Goal: Task Accomplishment & Management: Use online tool/utility

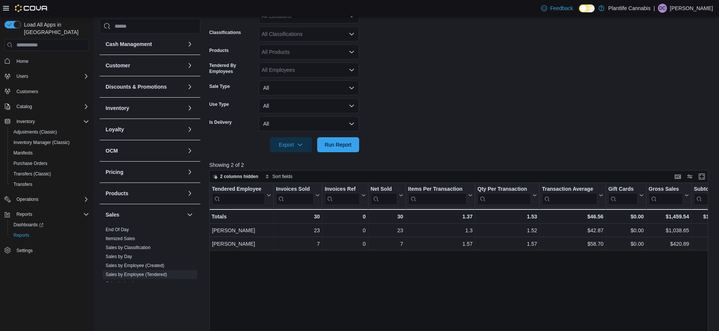
scroll to position [0, 34]
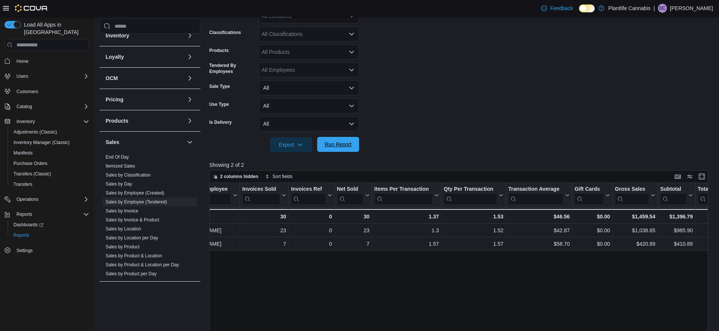
click at [344, 147] on span "Run Report" at bounding box center [338, 144] width 27 height 7
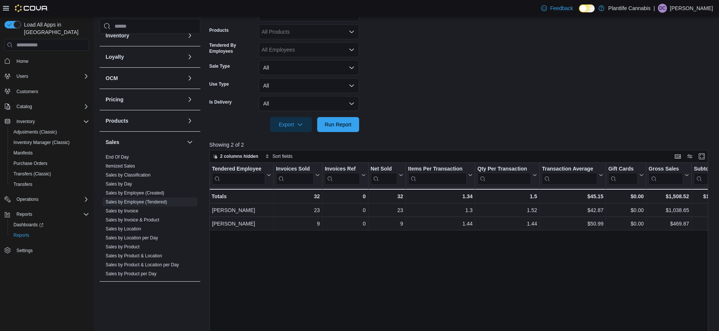
scroll to position [176, 0]
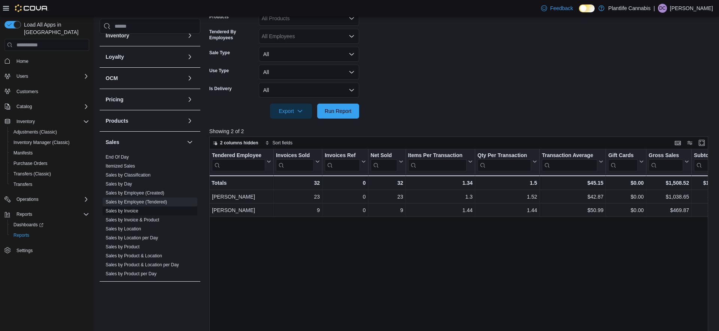
click at [130, 211] on link "Sales by Invoice" at bounding box center [122, 211] width 33 height 5
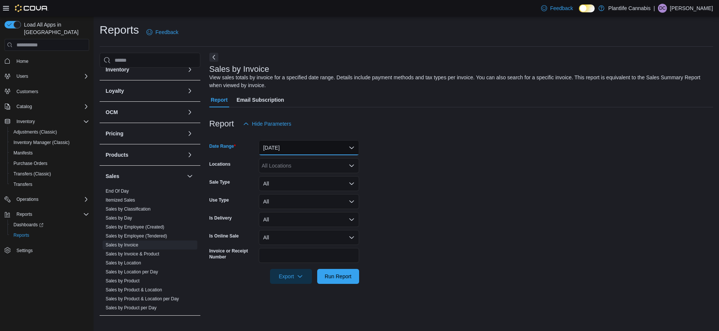
click at [301, 152] on button "Yesterday" at bounding box center [309, 147] width 100 height 15
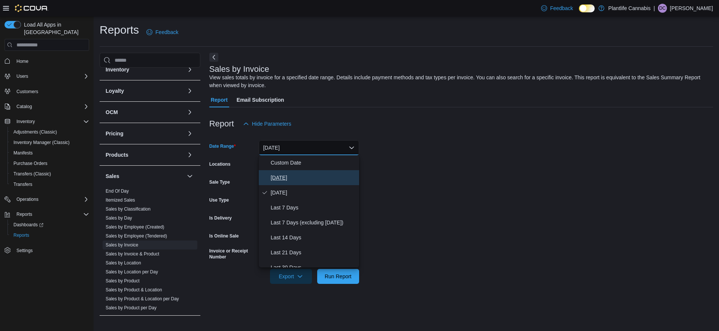
drag, startPoint x: 281, startPoint y: 176, endPoint x: 334, endPoint y: 237, distance: 80.7
click at [282, 176] on span "Today" at bounding box center [313, 177] width 85 height 9
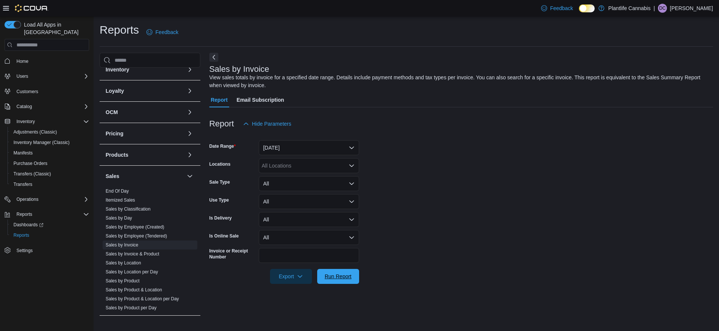
drag, startPoint x: 338, startPoint y: 278, endPoint x: 483, endPoint y: 245, distance: 148.6
click at [338, 278] on span "Run Report" at bounding box center [338, 276] width 27 height 7
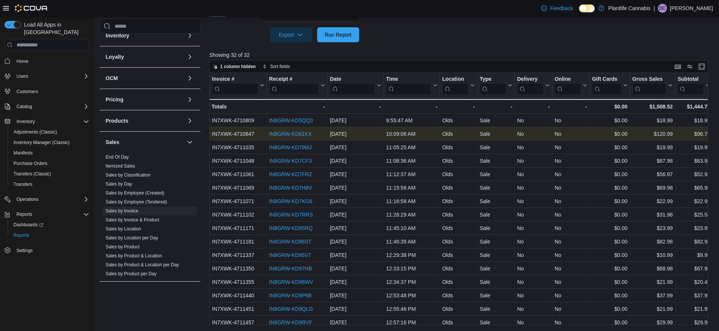
click at [300, 133] on link "IN8GRW-KD61KX" at bounding box center [290, 134] width 43 height 6
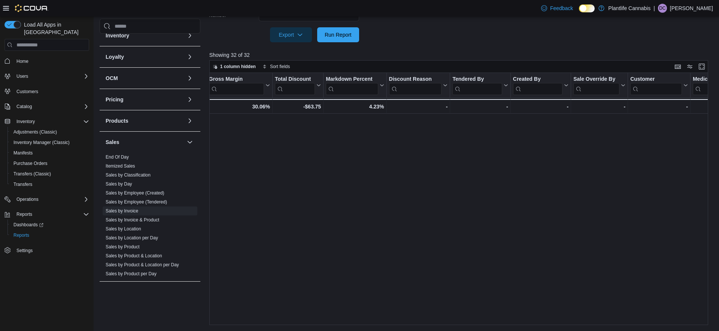
scroll to position [30, 0]
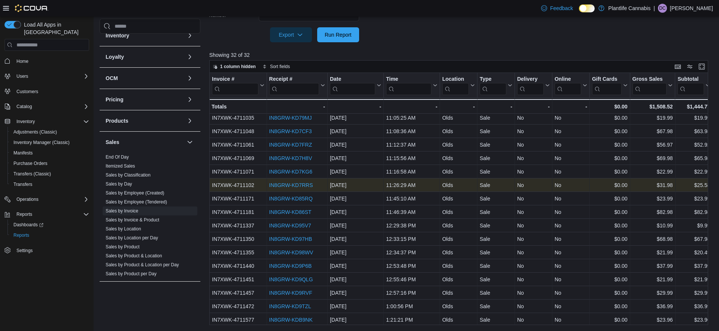
click at [293, 187] on link "IN8GRW-KD7RRS" at bounding box center [291, 185] width 44 height 6
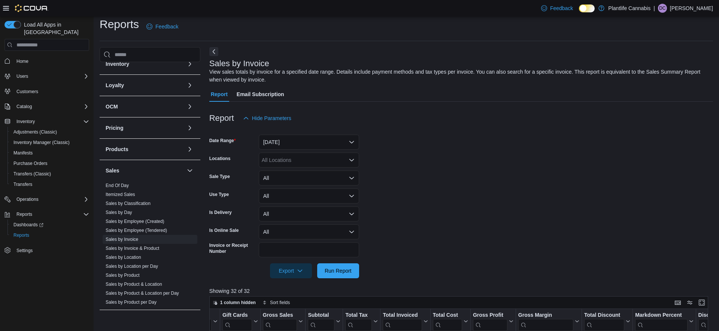
scroll to position [0, 0]
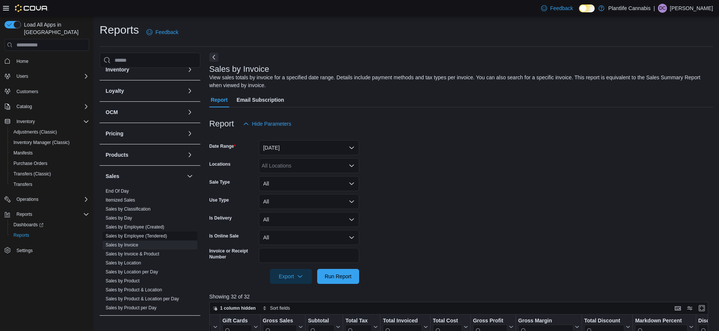
click at [139, 240] on span "Sales by Employee (Tendered)" at bounding box center [150, 236] width 95 height 9
click at [137, 236] on link "Sales by Employee (Tendered)" at bounding box center [136, 236] width 61 height 5
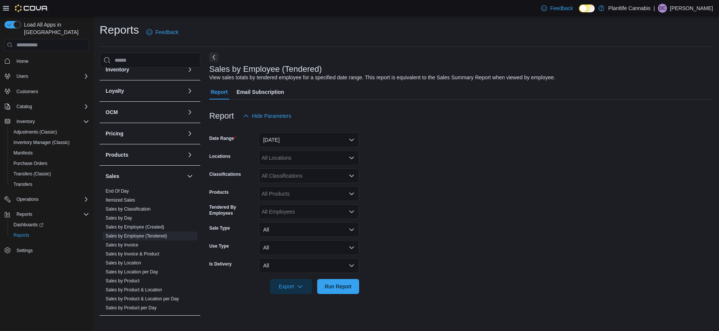
scroll to position [74, 0]
drag, startPoint x: 291, startPoint y: 142, endPoint x: 292, endPoint y: 147, distance: 4.9
click at [291, 142] on button "Yesterday" at bounding box center [309, 140] width 100 height 15
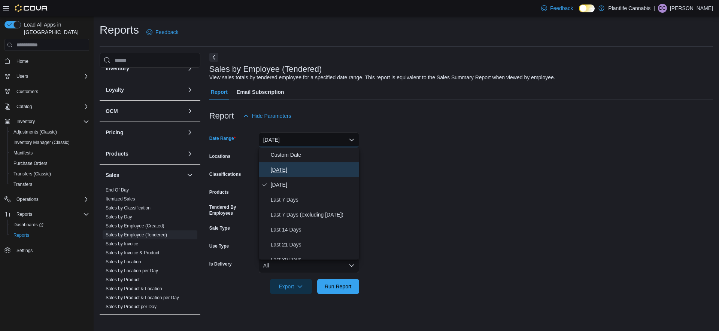
drag, startPoint x: 282, startPoint y: 167, endPoint x: 299, endPoint y: 180, distance: 21.3
click at [282, 167] on span "Today" at bounding box center [313, 170] width 85 height 9
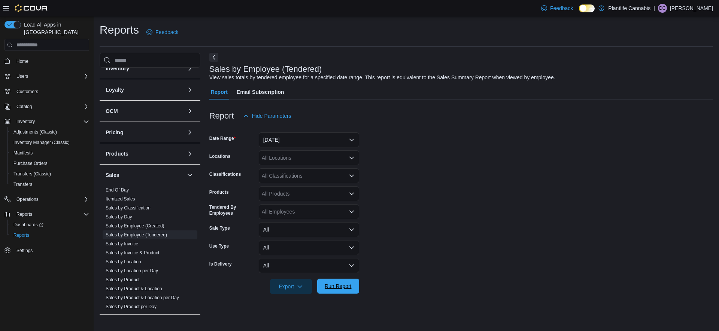
click at [344, 287] on span "Run Report" at bounding box center [338, 286] width 27 height 7
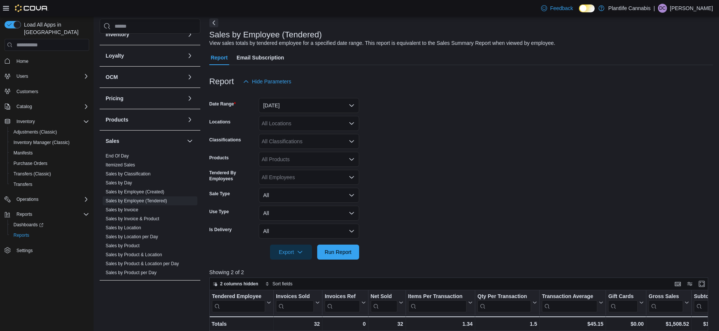
scroll to position [95, 0]
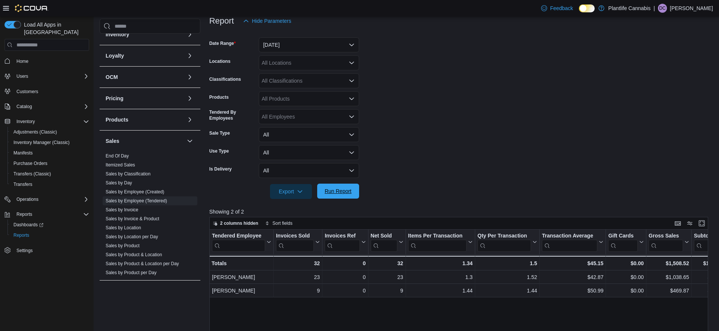
drag, startPoint x: 337, startPoint y: 192, endPoint x: 348, endPoint y: 192, distance: 10.9
click at [337, 192] on span "Run Report" at bounding box center [338, 191] width 27 height 7
click at [130, 211] on link "Sales by Invoice" at bounding box center [122, 209] width 33 height 5
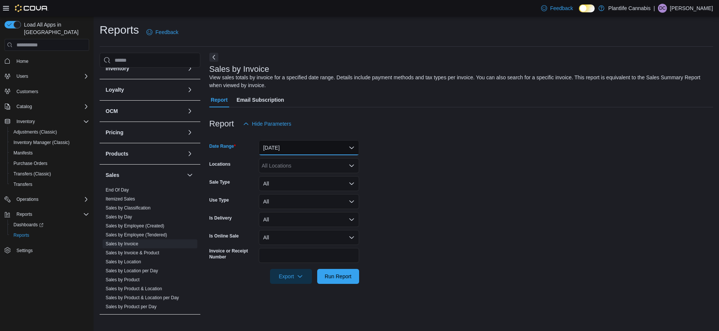
click at [299, 151] on button "Yesterday" at bounding box center [309, 147] width 100 height 15
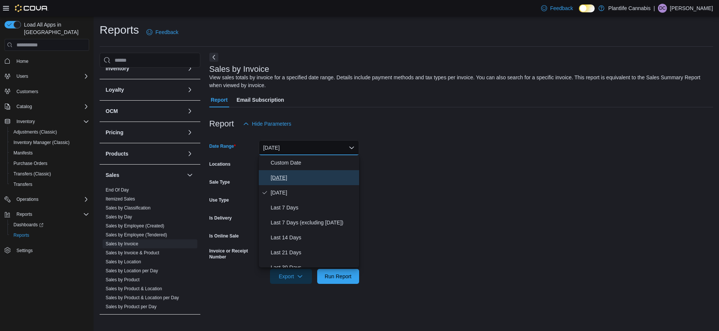
drag, startPoint x: 278, startPoint y: 182, endPoint x: 320, endPoint y: 227, distance: 61.7
click at [278, 182] on span "Today" at bounding box center [313, 177] width 85 height 9
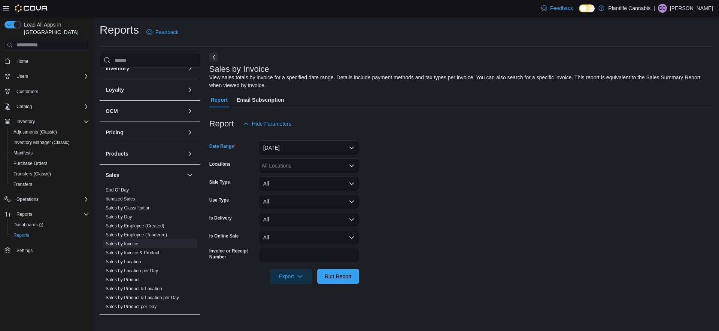
click at [337, 283] on span "Run Report" at bounding box center [338, 276] width 33 height 15
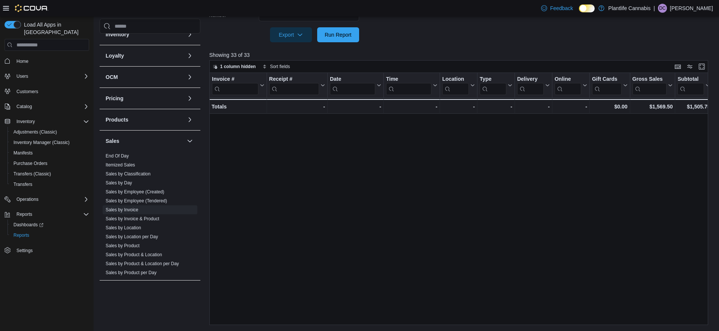
scroll to position [233, 0]
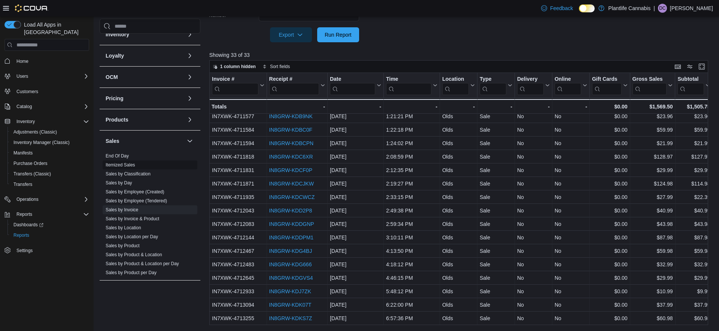
click at [141, 203] on link "Sales by Employee (Tendered)" at bounding box center [136, 201] width 61 height 5
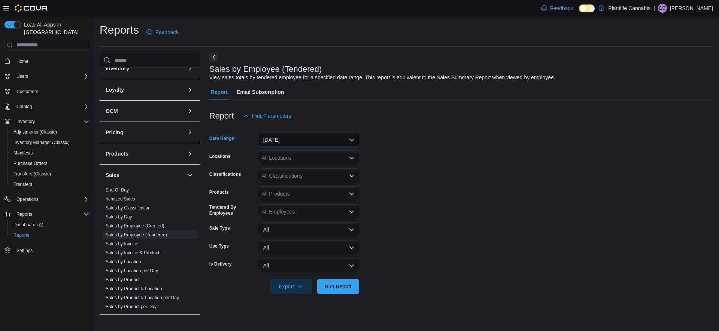
click at [303, 143] on button "Yesterday" at bounding box center [309, 140] width 100 height 15
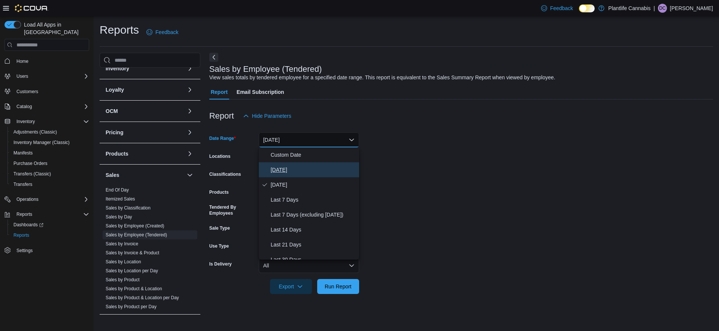
drag, startPoint x: 275, startPoint y: 173, endPoint x: 379, endPoint y: 273, distance: 144.9
click at [275, 173] on span "Today" at bounding box center [313, 170] width 85 height 9
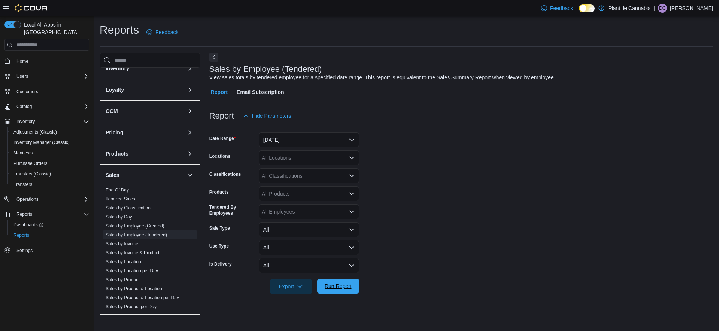
click at [338, 292] on span "Run Report" at bounding box center [338, 286] width 33 height 15
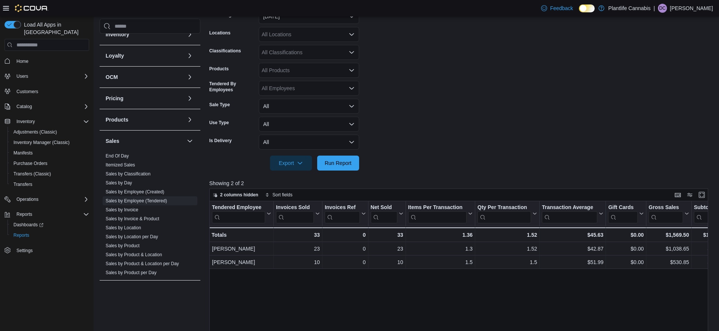
scroll to position [252, 0]
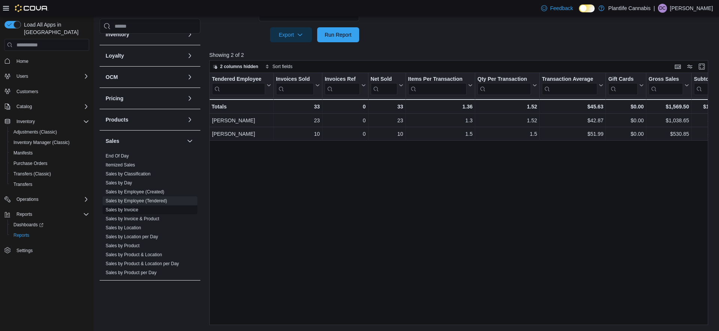
click at [130, 248] on link "Sales by Product" at bounding box center [123, 245] width 34 height 5
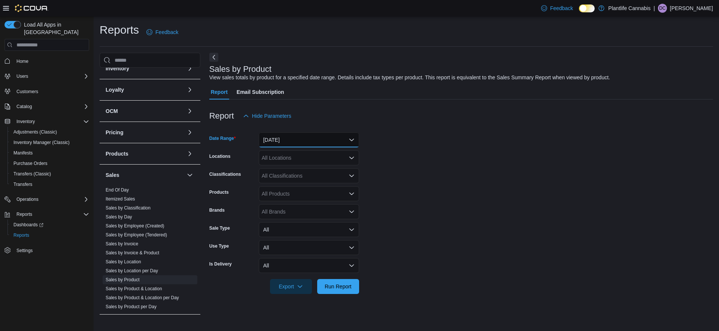
click at [296, 145] on button "Yesterday" at bounding box center [309, 140] width 100 height 15
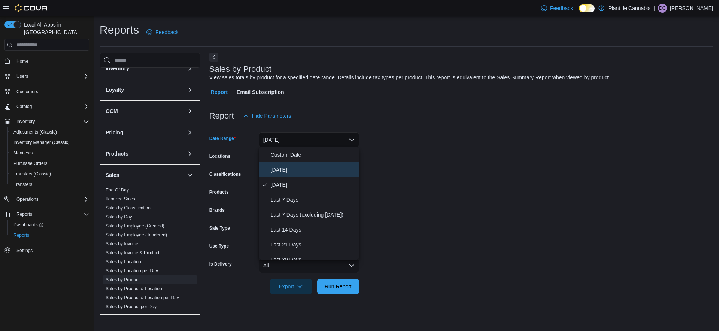
click at [279, 168] on span "Today" at bounding box center [313, 170] width 85 height 9
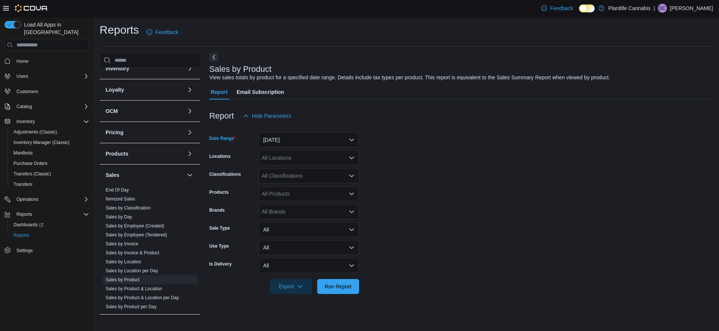
click at [300, 197] on div "All Products" at bounding box center [309, 194] width 100 height 15
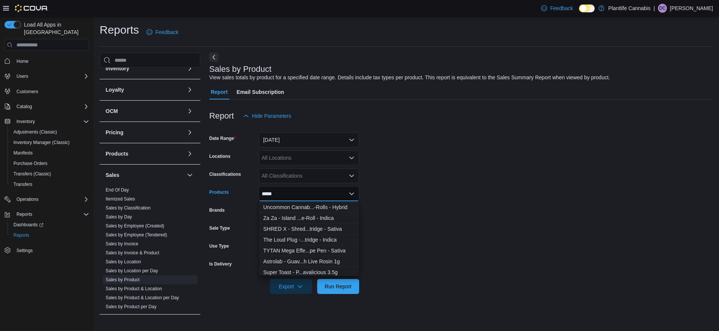
scroll to position [577, 0]
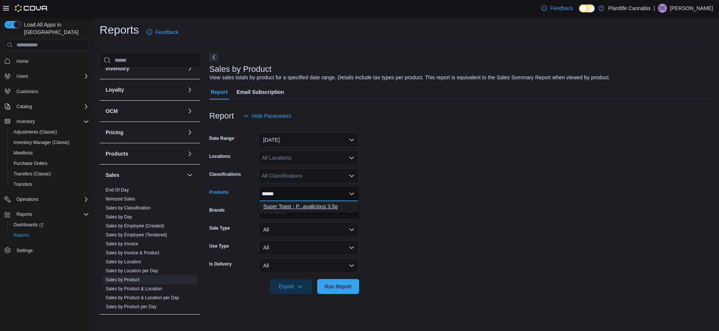
type input "******"
click at [309, 206] on div "Super Toast - P...avalicious 3.5g" at bounding box center [308, 206] width 91 height 7
click at [440, 193] on form "Date Range Today Locations All Locations Classifications All Classifications Pr…" at bounding box center [461, 209] width 504 height 171
drag, startPoint x: 341, startPoint y: 285, endPoint x: 346, endPoint y: 284, distance: 5.1
click at [342, 285] on span "Run Report" at bounding box center [338, 286] width 27 height 7
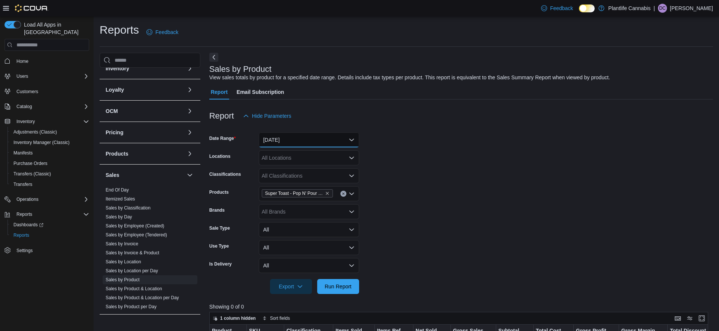
click at [296, 143] on button "Today" at bounding box center [309, 140] width 100 height 15
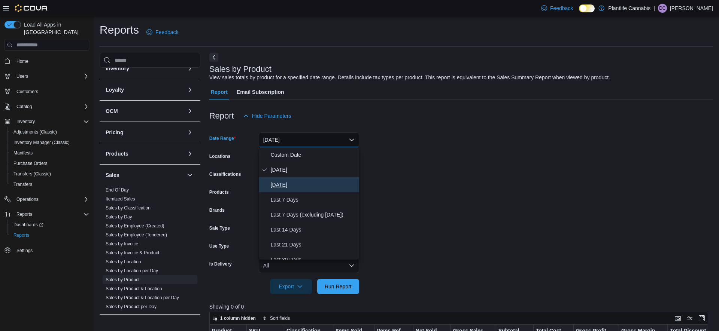
click at [288, 184] on span "Yesterday" at bounding box center [313, 185] width 85 height 9
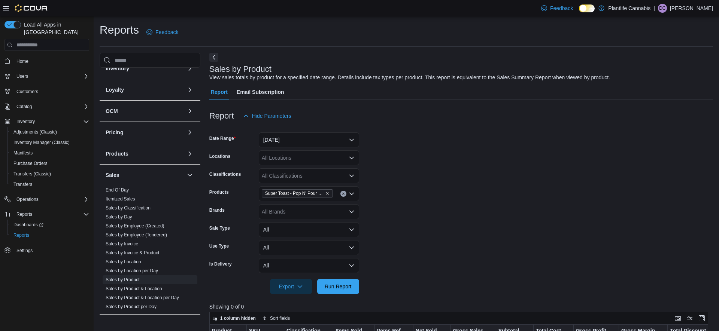
drag, startPoint x: 331, startPoint y: 288, endPoint x: 423, endPoint y: 202, distance: 125.6
click at [331, 287] on span "Run Report" at bounding box center [338, 286] width 27 height 7
click at [327, 139] on button "Yesterday" at bounding box center [309, 140] width 100 height 15
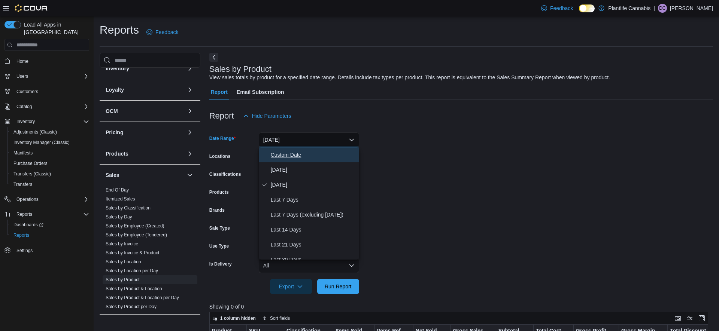
click at [284, 154] on span "Custom Date" at bounding box center [313, 155] width 85 height 9
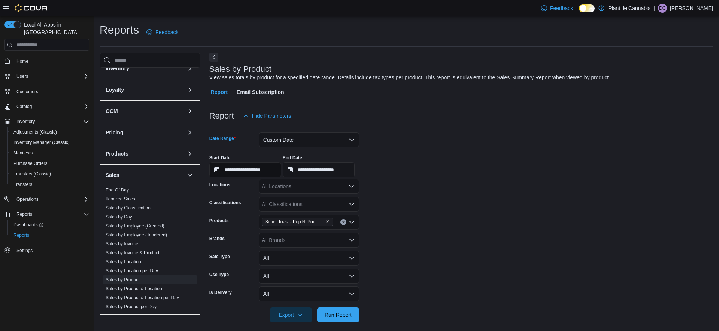
click at [261, 171] on input "**********" at bounding box center [245, 170] width 72 height 15
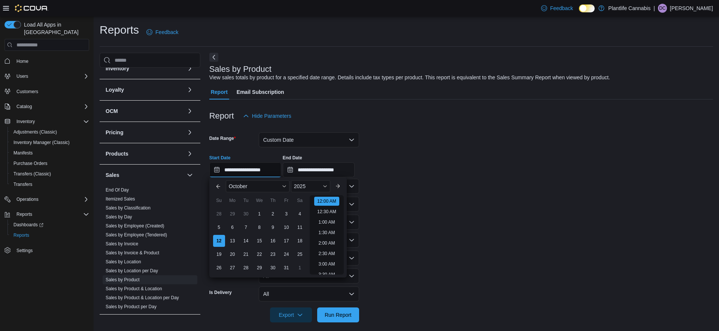
scroll to position [23, 0]
drag, startPoint x: 288, startPoint y: 227, endPoint x: 293, endPoint y: 212, distance: 16.5
click at [288, 227] on div "10" at bounding box center [287, 228] width 12 height 12
type input "**********"
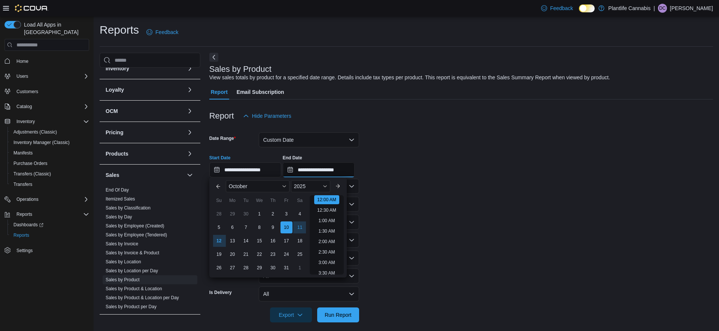
click at [331, 172] on input "**********" at bounding box center [319, 170] width 72 height 15
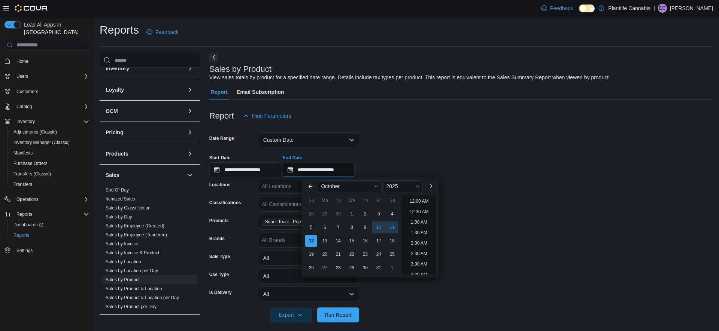
scroll to position [425, 0]
drag, startPoint x: 378, startPoint y: 227, endPoint x: 449, endPoint y: 189, distance: 80.7
click at [378, 227] on div "10" at bounding box center [379, 228] width 12 height 12
type input "**********"
click at [464, 172] on div "**********" at bounding box center [461, 163] width 504 height 28
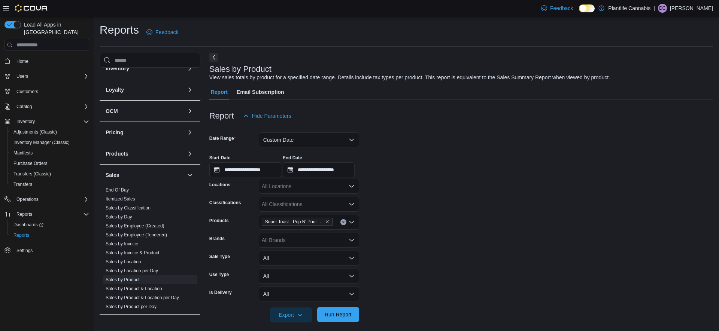
click at [345, 312] on span "Run Report" at bounding box center [338, 315] width 33 height 15
click at [303, 139] on button "Custom Date" at bounding box center [309, 140] width 100 height 15
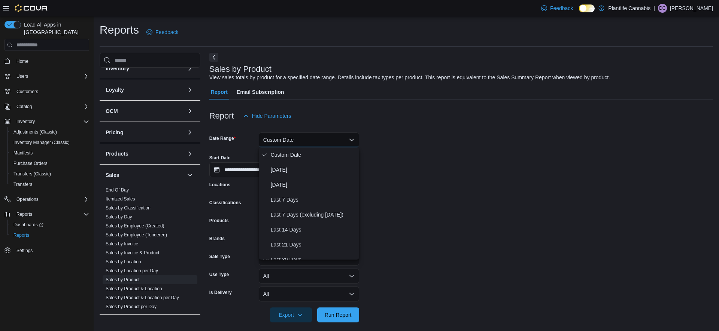
drag, startPoint x: 594, startPoint y: 120, endPoint x: 525, endPoint y: 148, distance: 74.6
click at [594, 121] on div "Report Hide Parameters" at bounding box center [461, 116] width 504 height 15
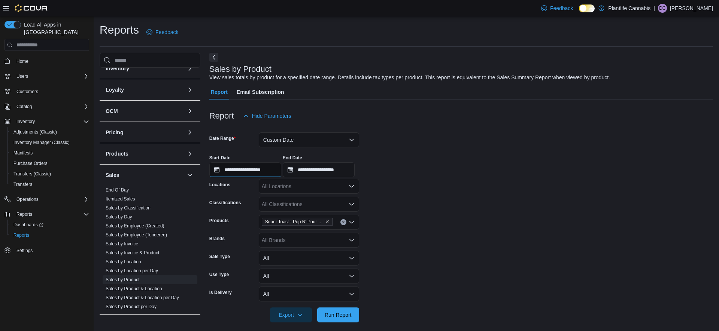
click at [270, 172] on input "**********" at bounding box center [245, 170] width 72 height 15
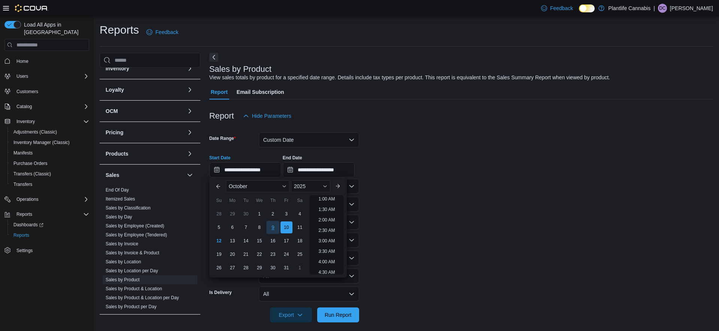
click at [275, 226] on div "9" at bounding box center [272, 227] width 13 height 13
drag, startPoint x: 426, startPoint y: 213, endPoint x: 396, endPoint y: 261, distance: 57.1
click at [424, 213] on form "**********" at bounding box center [461, 223] width 504 height 199
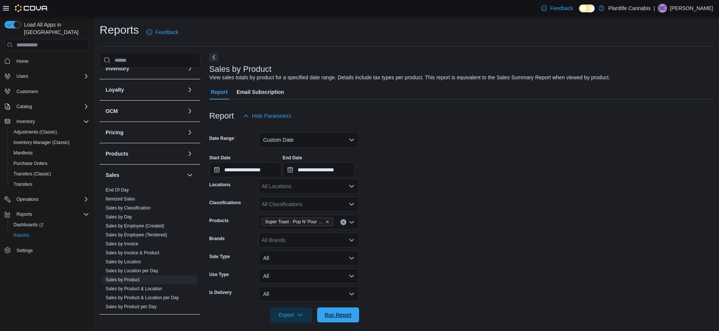
click at [343, 312] on span "Run Report" at bounding box center [338, 315] width 33 height 15
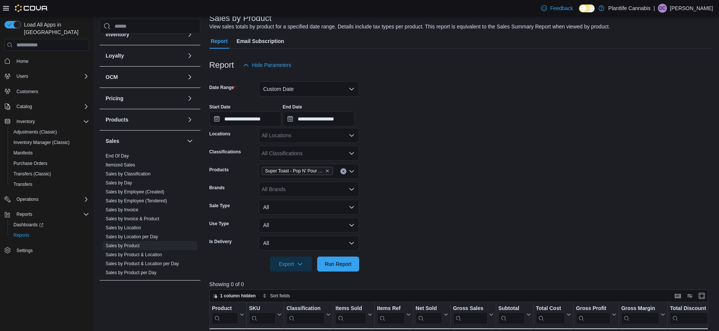
scroll to position [33, 0]
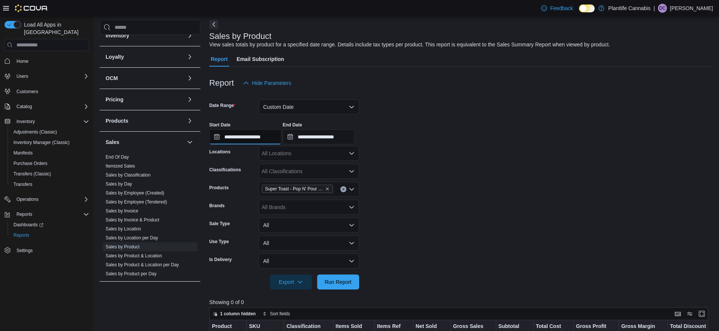
click at [255, 140] on input "**********" at bounding box center [245, 137] width 72 height 15
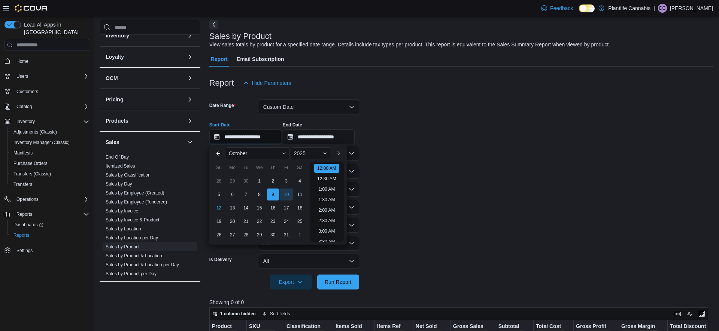
scroll to position [23, 0]
click at [259, 197] on div "8" at bounding box center [259, 194] width 13 height 13
type input "**********"
click at [343, 280] on span "Run Report" at bounding box center [338, 281] width 27 height 7
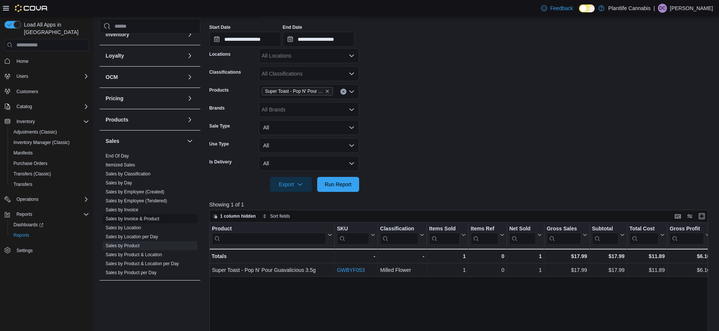
click at [138, 219] on link "Sales by Invoice & Product" at bounding box center [133, 218] width 54 height 5
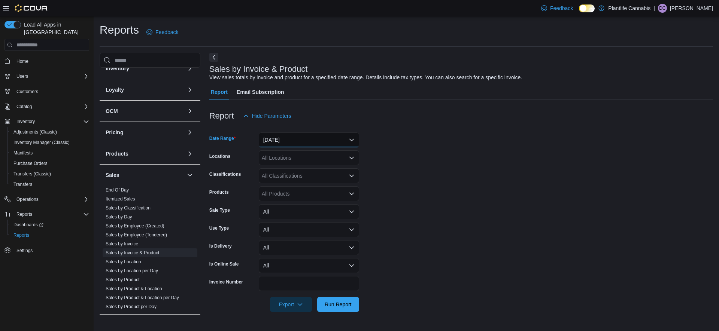
click at [292, 139] on button "Yesterday" at bounding box center [309, 140] width 100 height 15
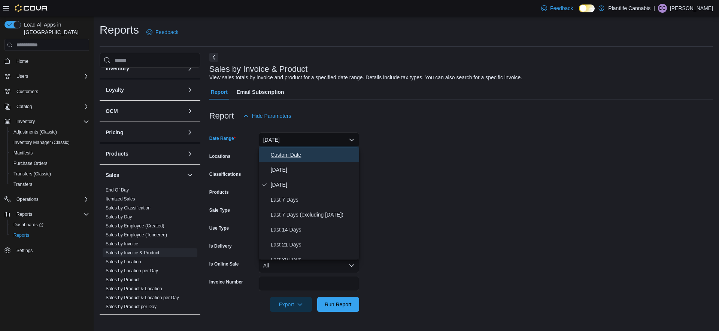
click at [289, 157] on span "Custom Date" at bounding box center [313, 155] width 85 height 9
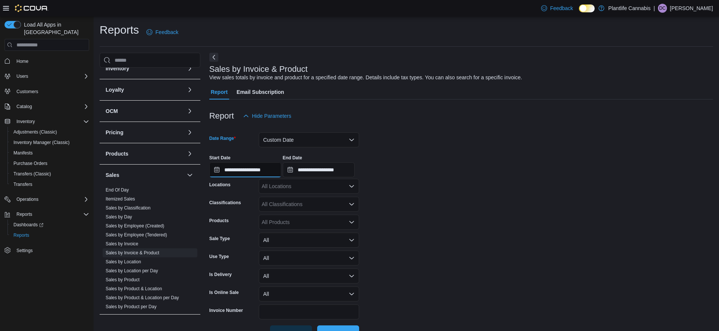
click at [273, 169] on input "**********" at bounding box center [245, 170] width 72 height 15
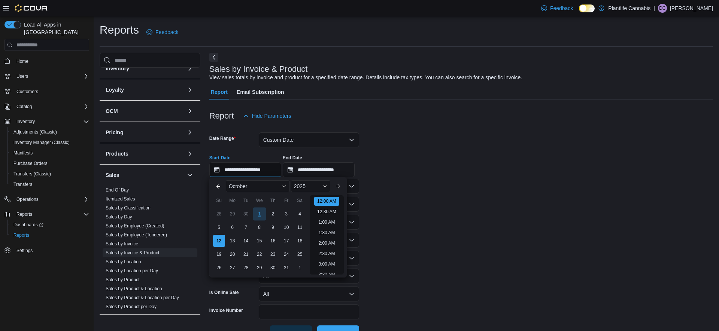
scroll to position [23, 0]
click at [261, 230] on div "8" at bounding box center [259, 227] width 13 height 13
type input "**********"
click at [428, 196] on form "**********" at bounding box center [461, 232] width 504 height 217
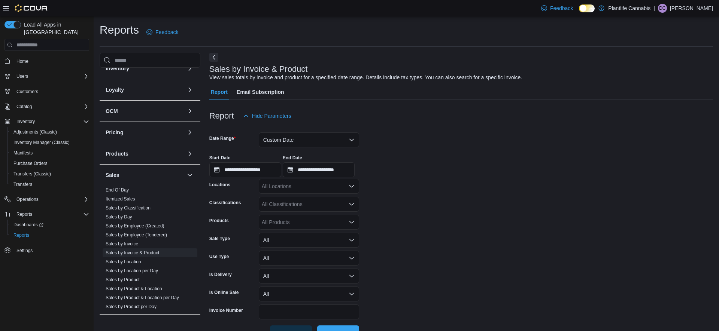
click at [302, 224] on div "All Products" at bounding box center [309, 222] width 100 height 15
type input "******"
click at [307, 236] on div "Super Toast - P...avalicious 3.5g" at bounding box center [308, 234] width 91 height 7
drag, startPoint x: 406, startPoint y: 210, endPoint x: 389, endPoint y: 265, distance: 57.3
click at [406, 210] on form "**********" at bounding box center [461, 232] width 504 height 217
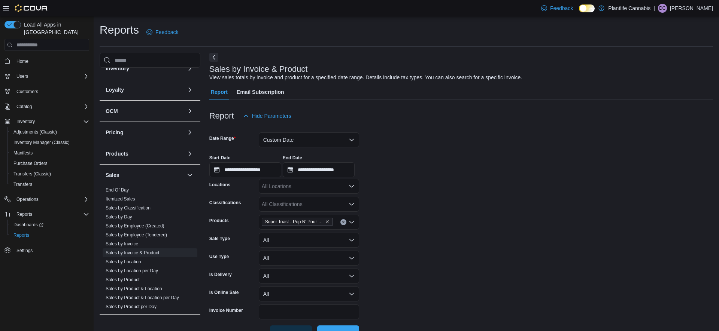
drag, startPoint x: 345, startPoint y: 329, endPoint x: 394, endPoint y: 290, distance: 62.4
click at [345, 329] on span "Run Report" at bounding box center [338, 333] width 33 height 15
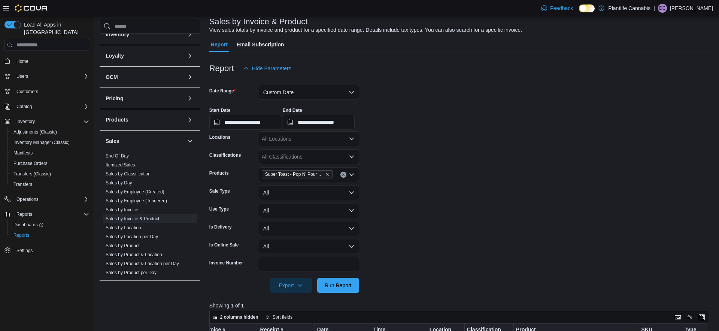
scroll to position [15, 0]
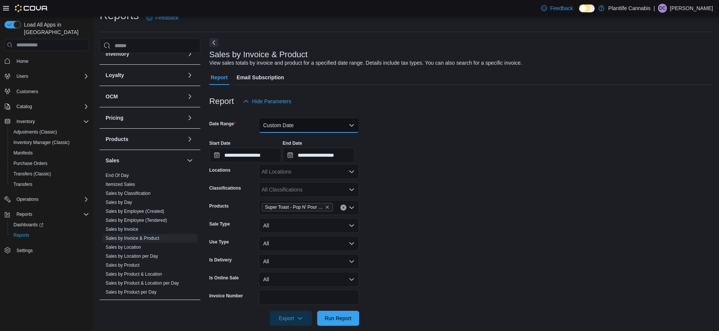
drag, startPoint x: 302, startPoint y: 122, endPoint x: 308, endPoint y: 119, distance: 6.4
click at [302, 122] on button "Custom Date" at bounding box center [309, 125] width 100 height 15
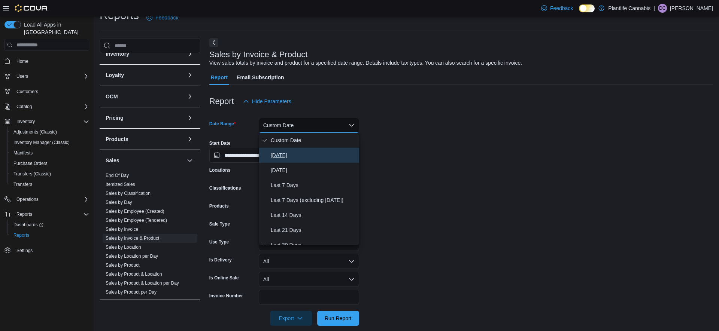
click at [272, 157] on span "Today" at bounding box center [313, 155] width 85 height 9
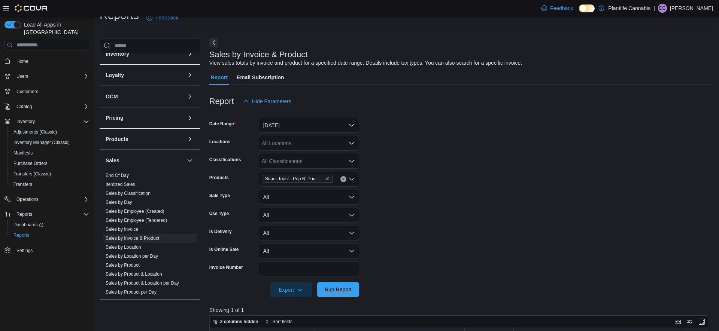
drag, startPoint x: 348, startPoint y: 289, endPoint x: 362, endPoint y: 283, distance: 15.7
click at [348, 289] on span "Run Report" at bounding box center [338, 289] width 27 height 7
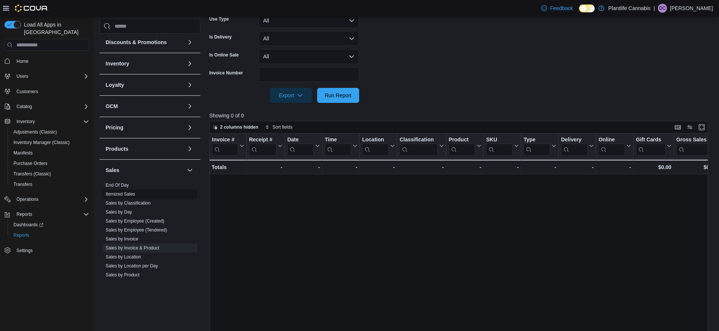
click at [132, 230] on link "Sales by Employee (Tendered)" at bounding box center [136, 230] width 61 height 5
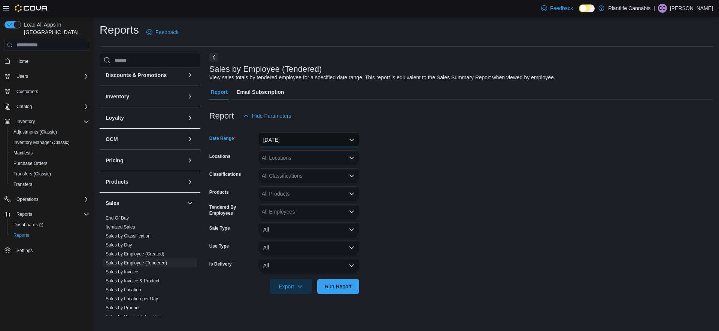
click at [287, 135] on button "Yesterday" at bounding box center [309, 140] width 100 height 15
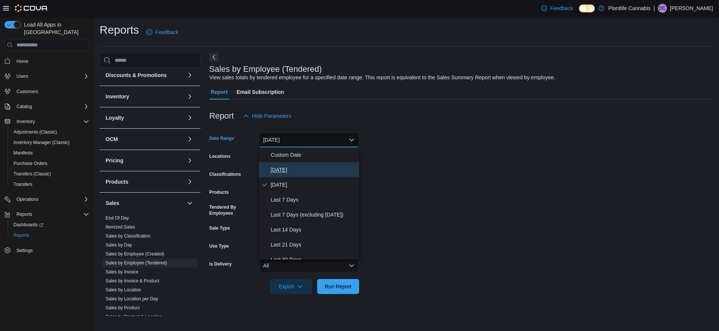
click at [276, 174] on span "Today" at bounding box center [313, 170] width 85 height 9
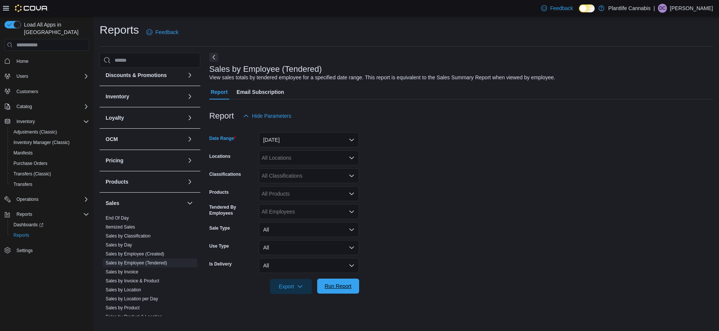
drag, startPoint x: 334, startPoint y: 289, endPoint x: 355, endPoint y: 285, distance: 21.7
click at [334, 288] on span "Run Report" at bounding box center [338, 286] width 27 height 7
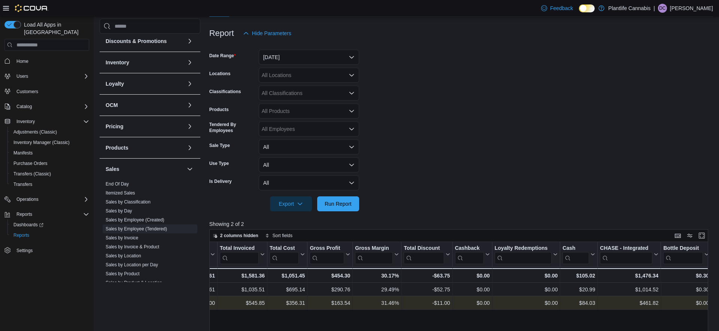
scroll to position [76, 0]
